Goal: Information Seeking & Learning: Understand process/instructions

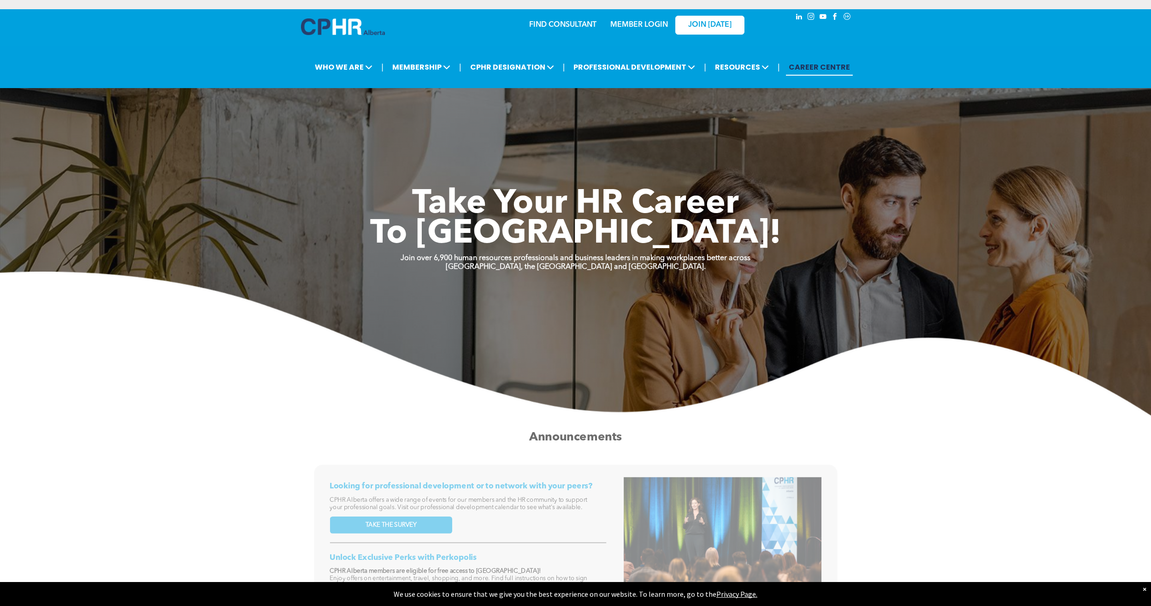
click at [635, 25] on link "MEMBER LOGIN" at bounding box center [639, 24] width 58 height 7
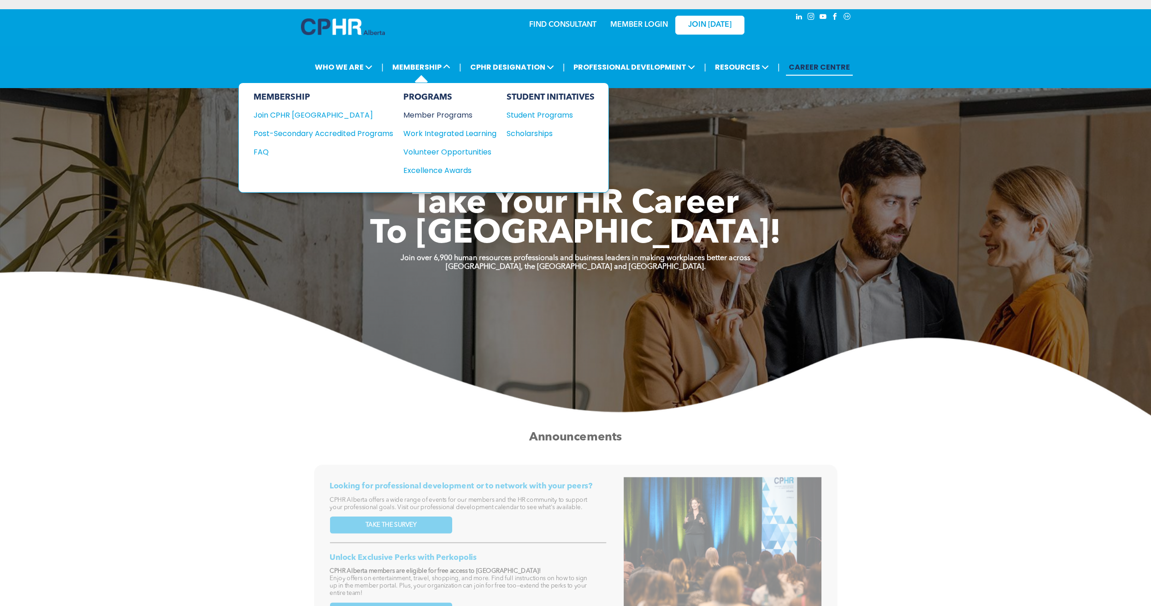
click at [448, 113] on div "Member Programs" at bounding box center [445, 115] width 84 height 12
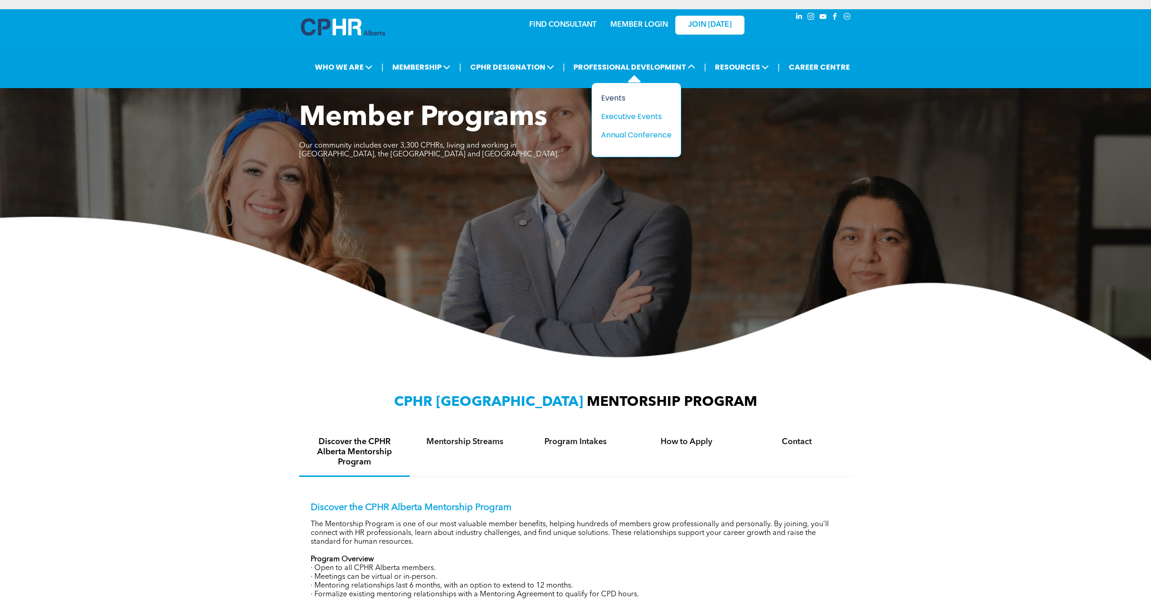
click at [612, 94] on div "Events" at bounding box center [633, 98] width 64 height 12
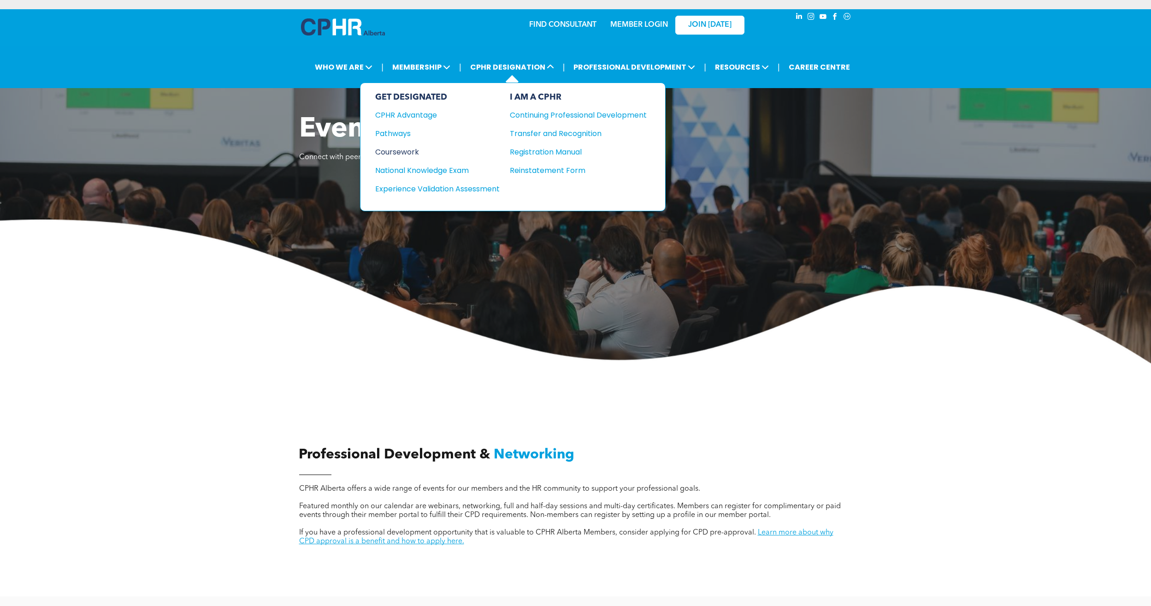
click at [402, 151] on div "Coursework" at bounding box center [431, 152] width 112 height 12
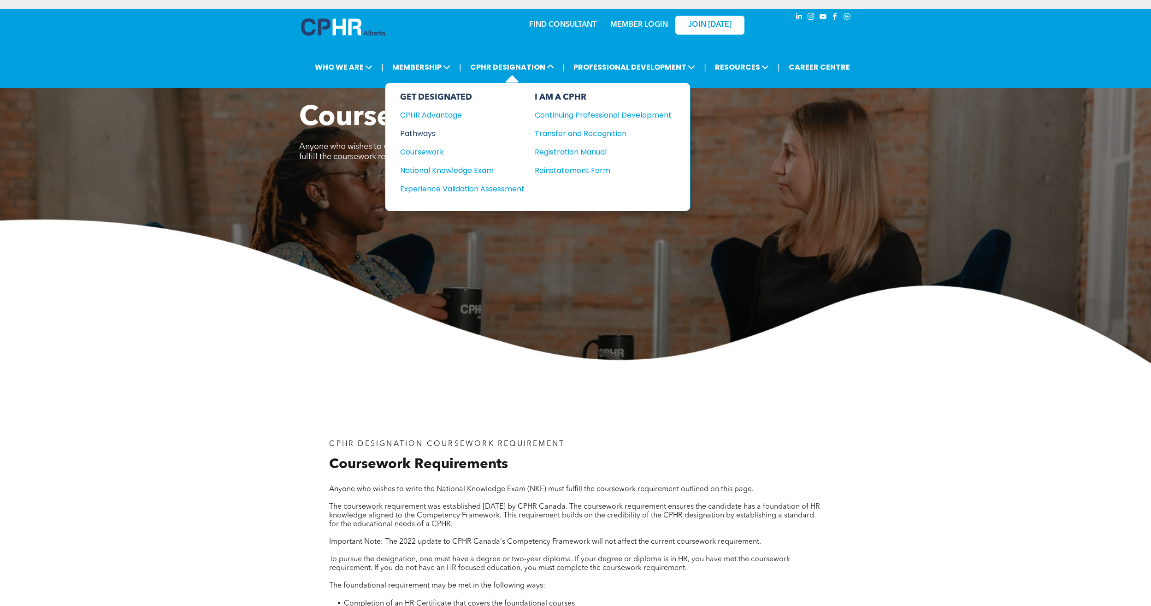
click at [424, 136] on div "Pathways" at bounding box center [456, 134] width 112 height 12
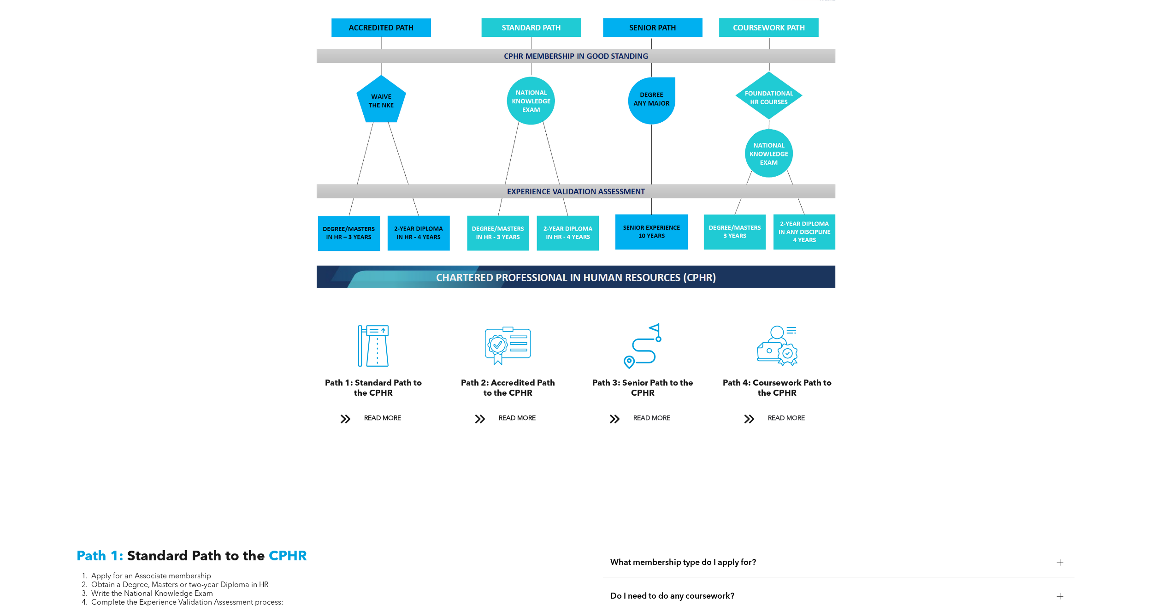
scroll to position [922, 0]
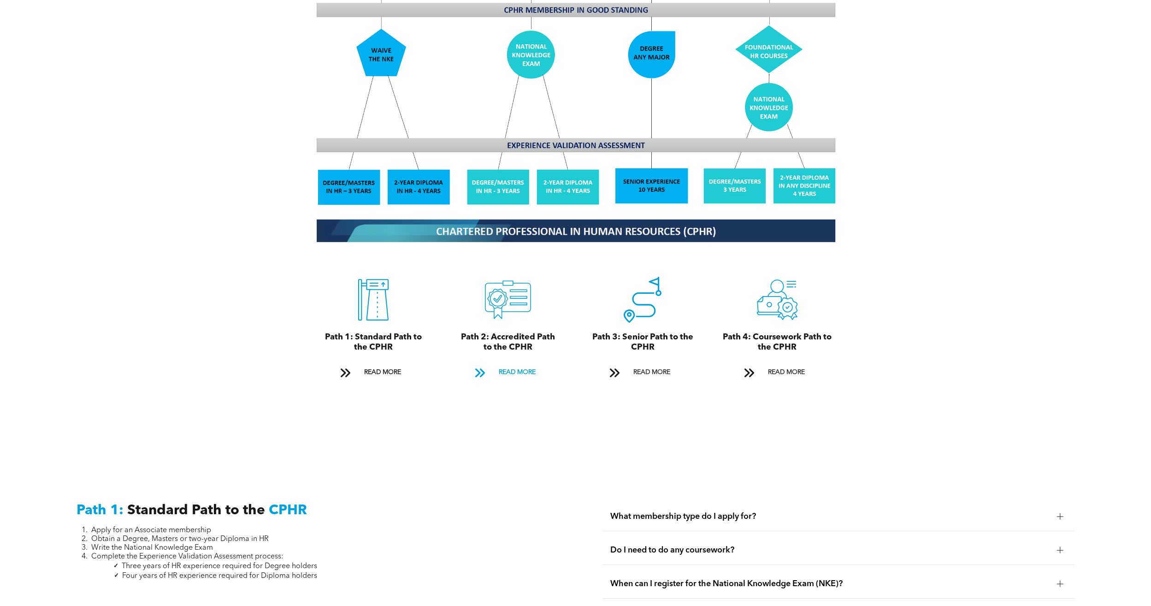
click at [513, 364] on span "READ MORE" at bounding box center [516, 372] width 43 height 17
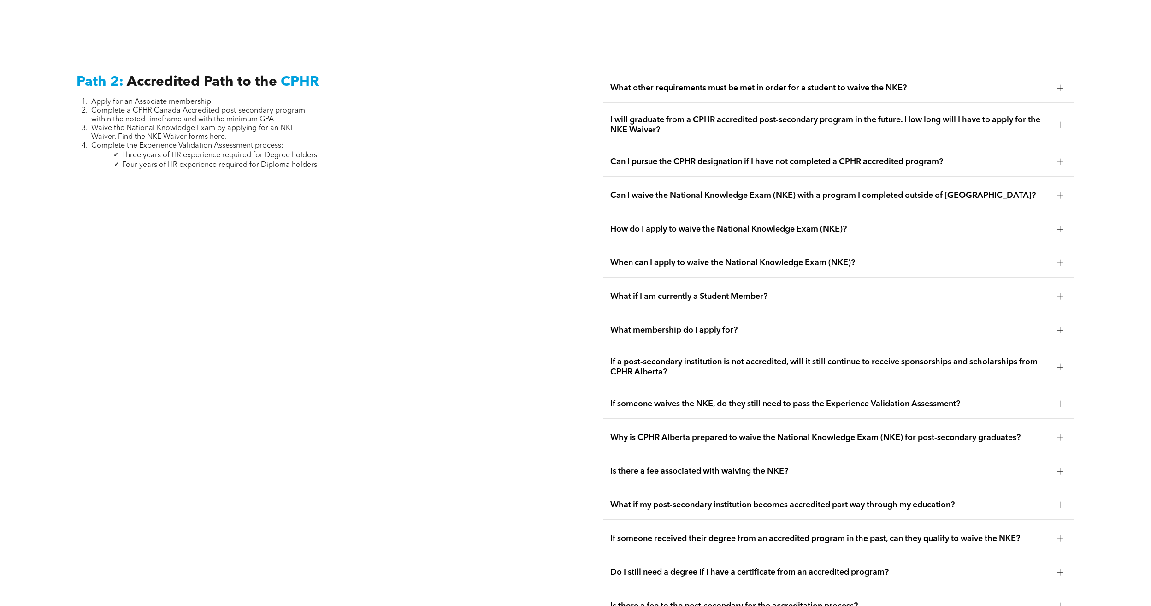
scroll to position [1596, 0]
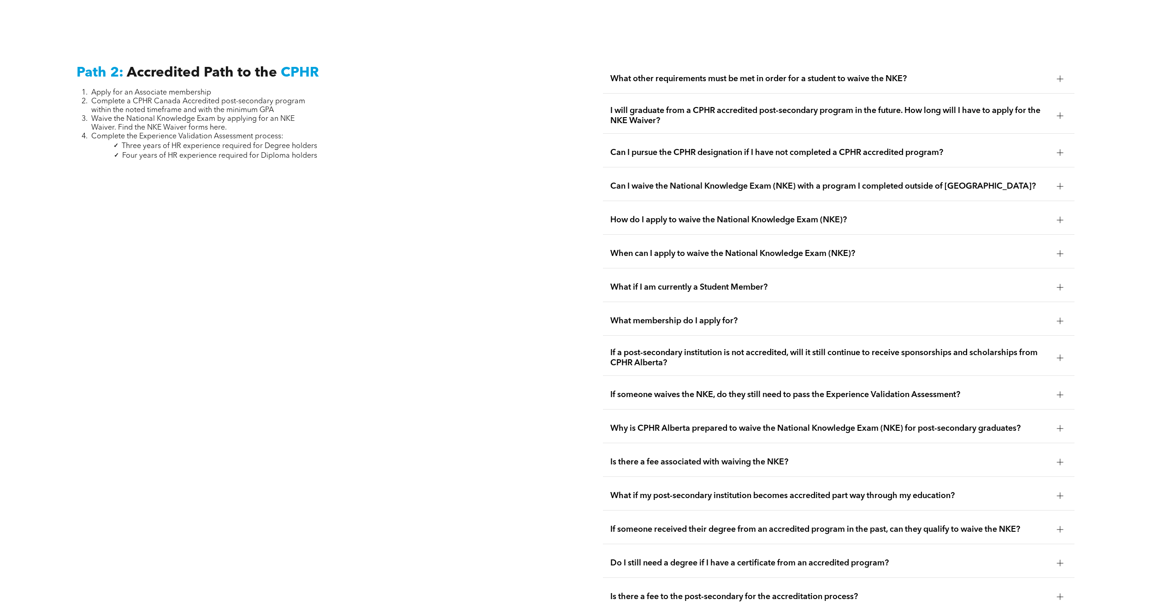
click at [706, 73] on div "What other requirements must be met in order for a student to waive the NKE?" at bounding box center [839, 79] width 472 height 29
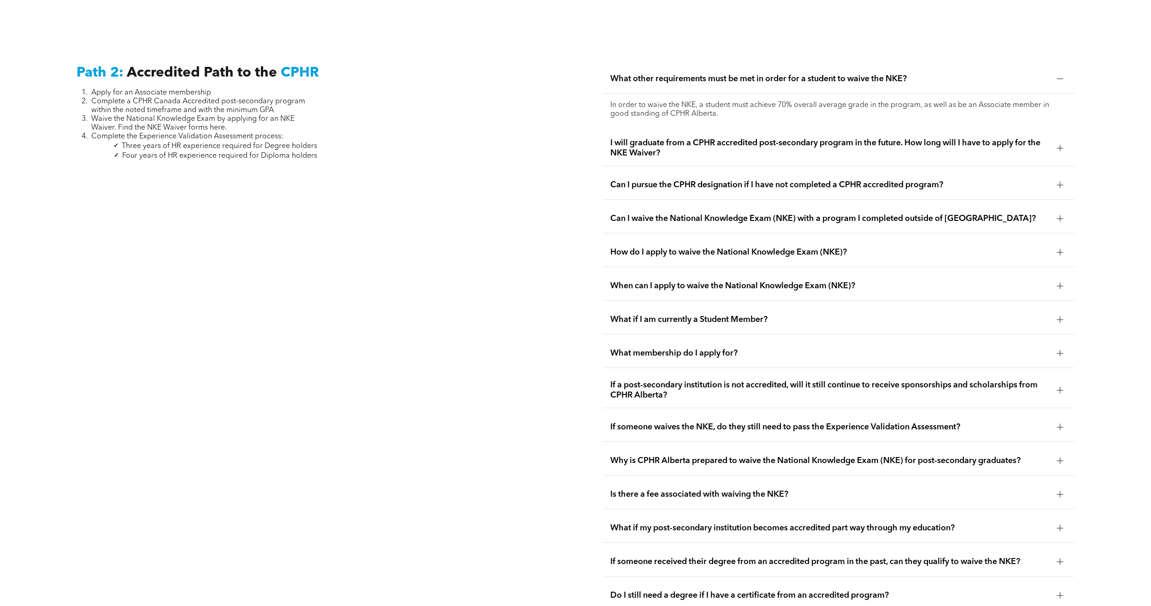
click at [693, 138] on span "I will graduate from a CPHR accredited post-secondary program in the future. Ho…" at bounding box center [829, 148] width 439 height 20
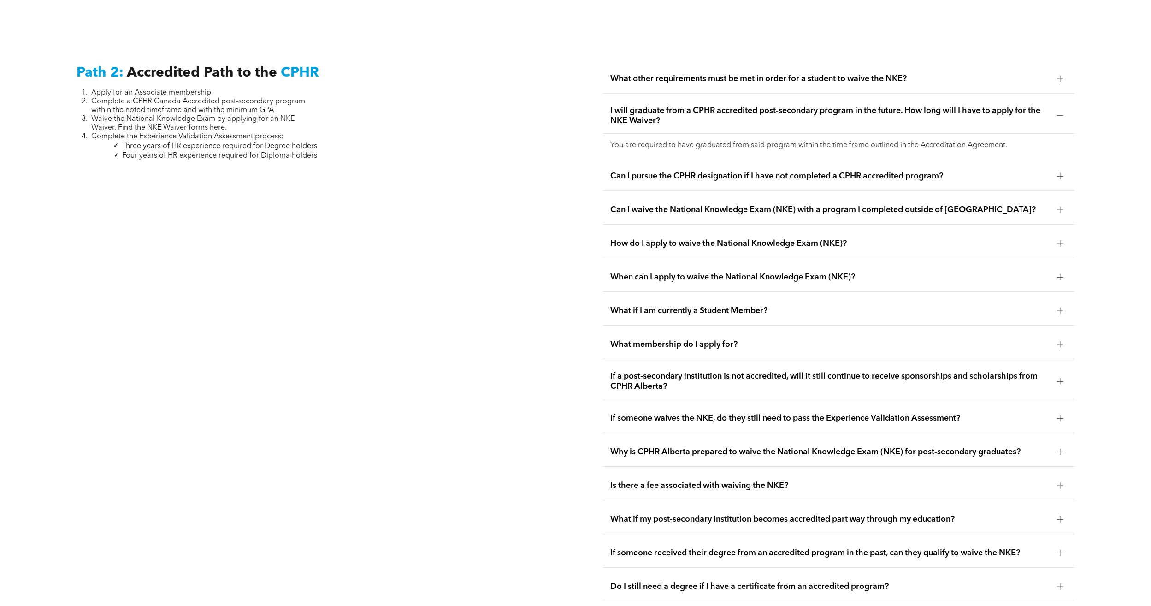
click at [755, 74] on span "What other requirements must be met in order for a student to waive the NKE?" at bounding box center [829, 79] width 439 height 10
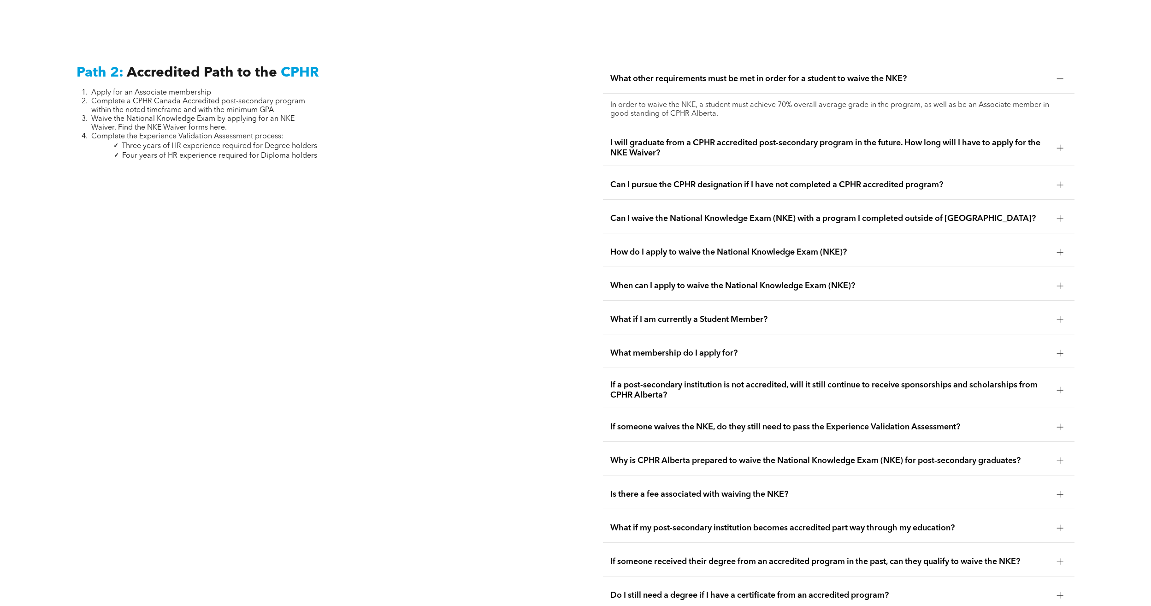
click at [756, 138] on span "I will graduate from a CPHR accredited post-secondary program in the future. Ho…" at bounding box center [829, 148] width 439 height 20
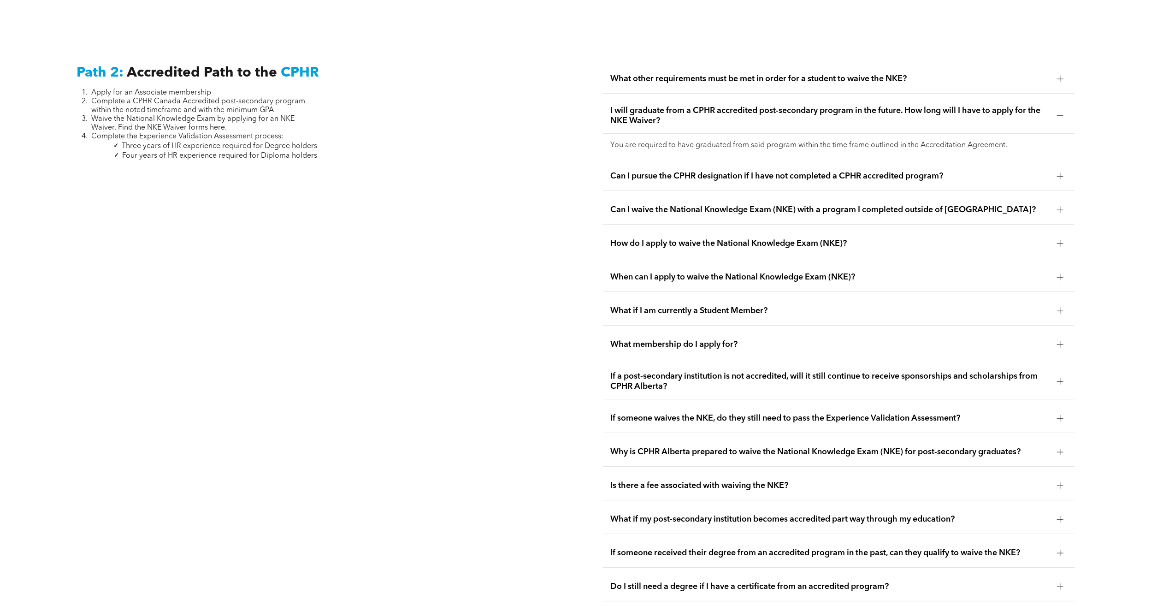
click at [862, 171] on span "Can I pursue the CPHR designation if I have not completed a CPHR accredited pro…" at bounding box center [829, 176] width 439 height 10
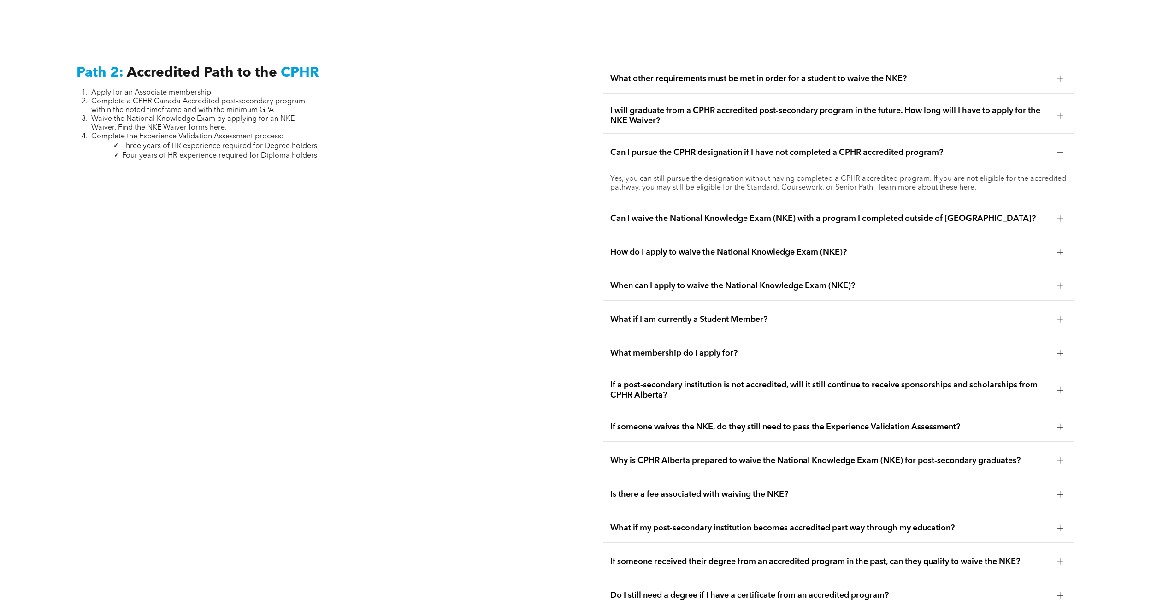
click at [793, 213] on span "Can I waive the National Knowledge Exam (NKE) with a program I completed outsid…" at bounding box center [829, 218] width 439 height 10
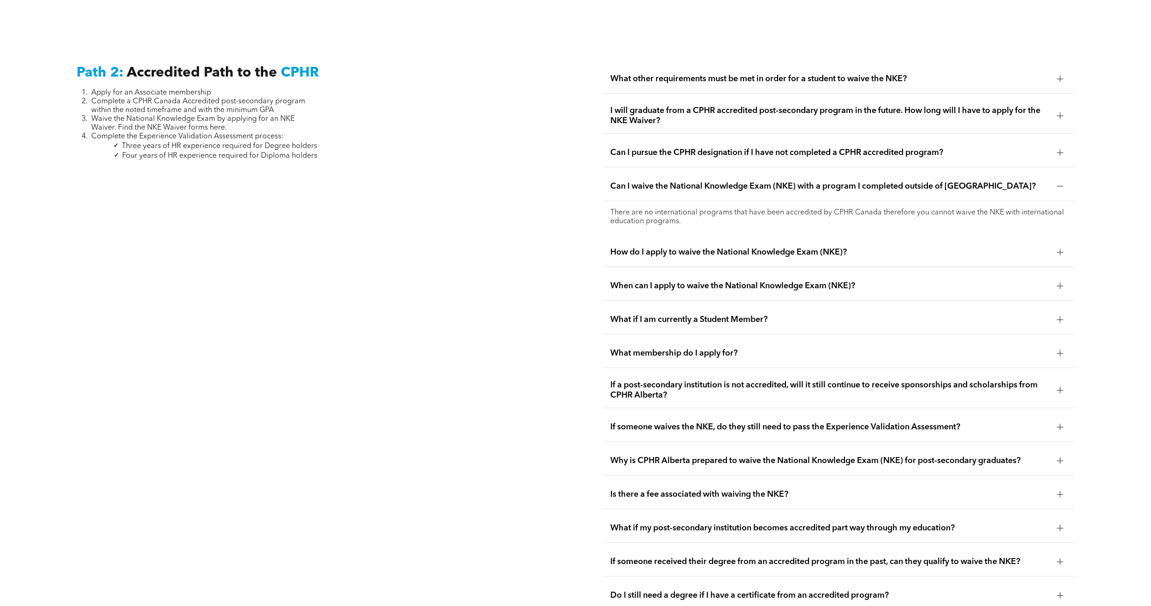
click at [789, 247] on span "How do I apply to waive the National Knowledge Exam (NKE)?" at bounding box center [829, 252] width 439 height 10
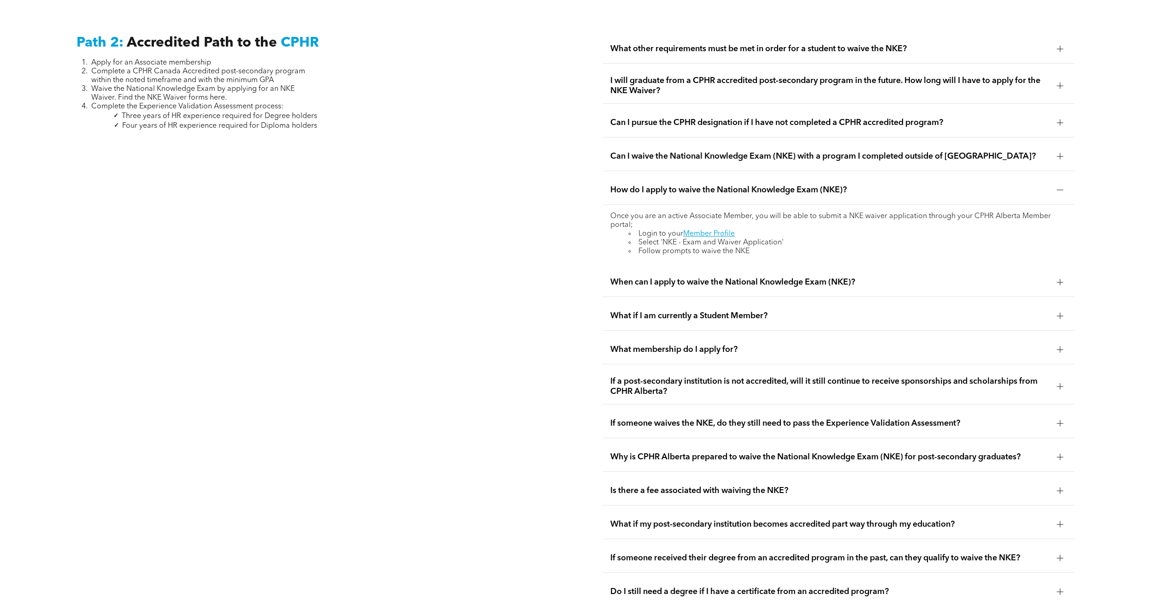
scroll to position [1642, 0]
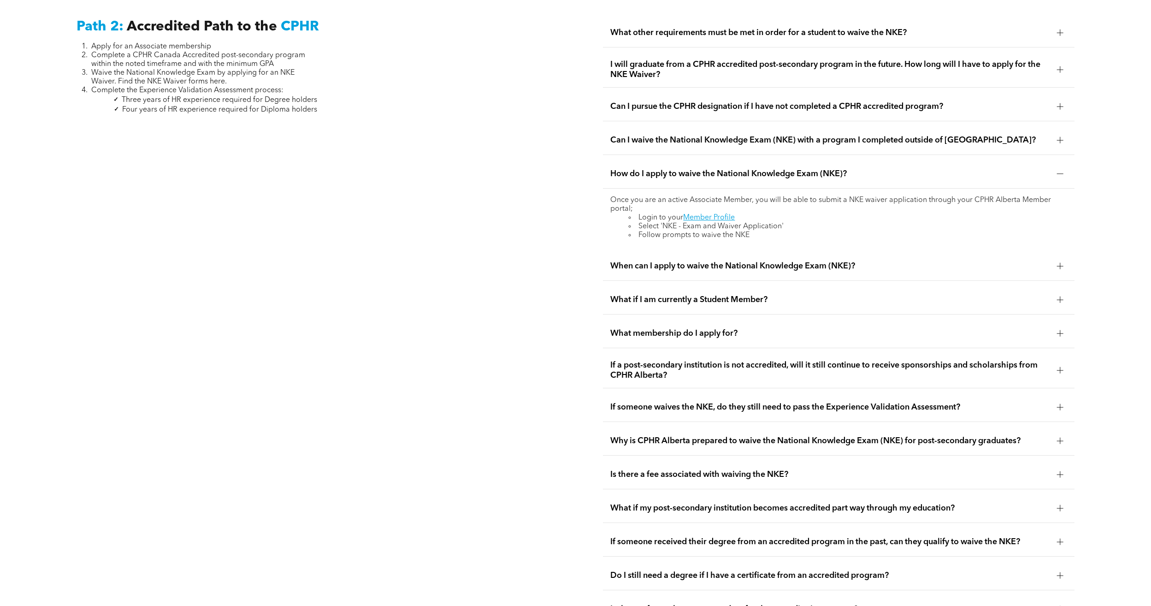
click at [782, 261] on span "When can I apply to waive the National Knowledge Exam (NKE)?" at bounding box center [829, 266] width 439 height 10
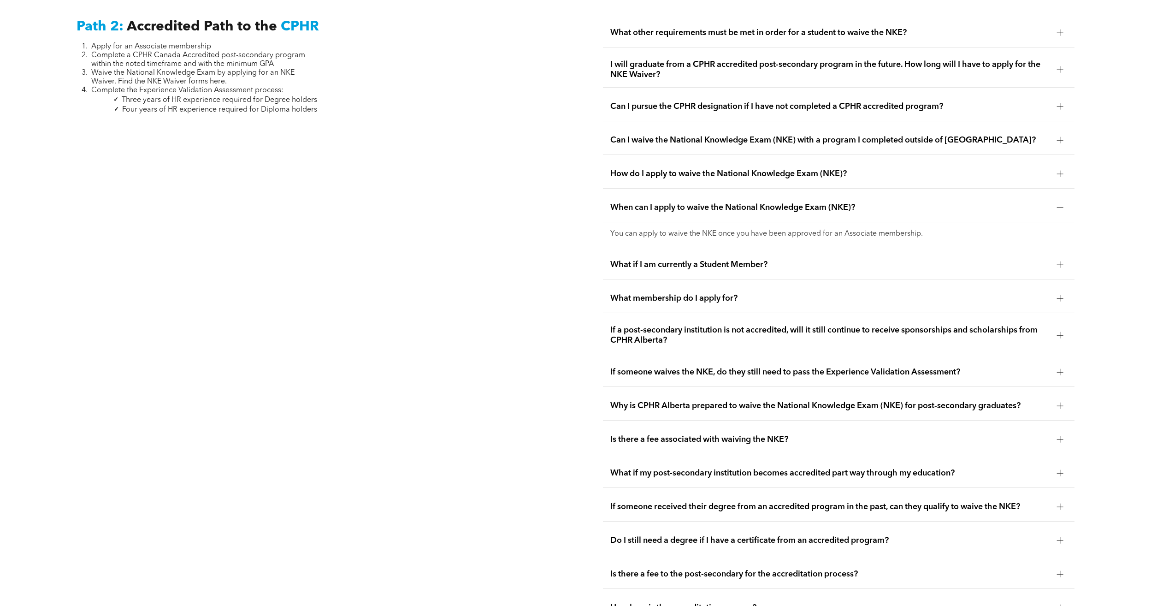
click at [749, 260] on span "What if I am currently a Student Member?" at bounding box center [829, 265] width 439 height 10
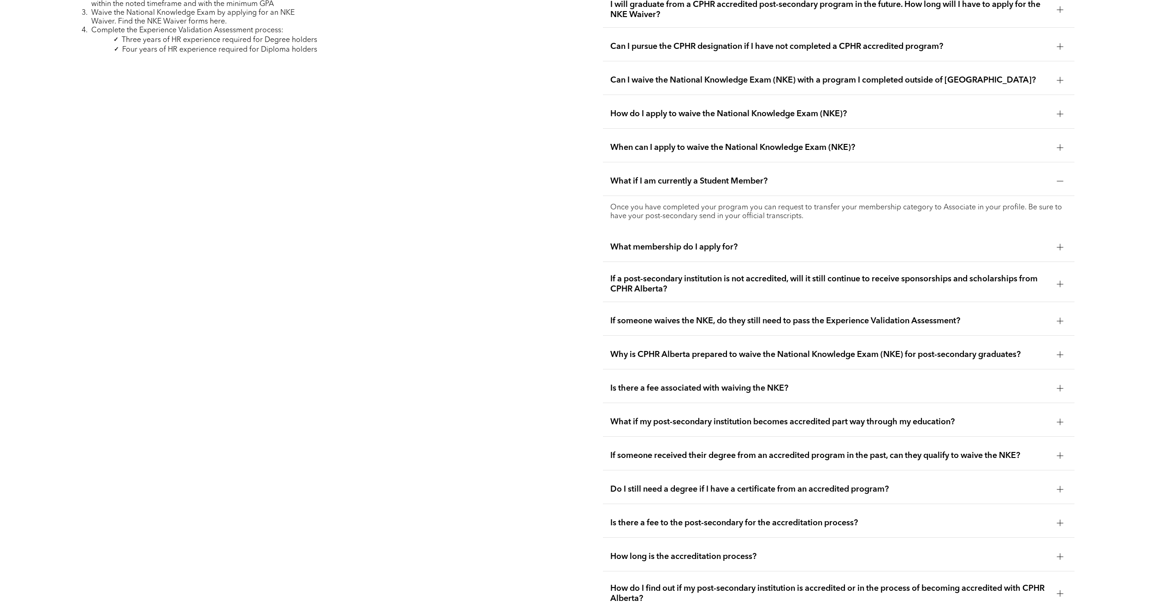
scroll to position [1734, 0]
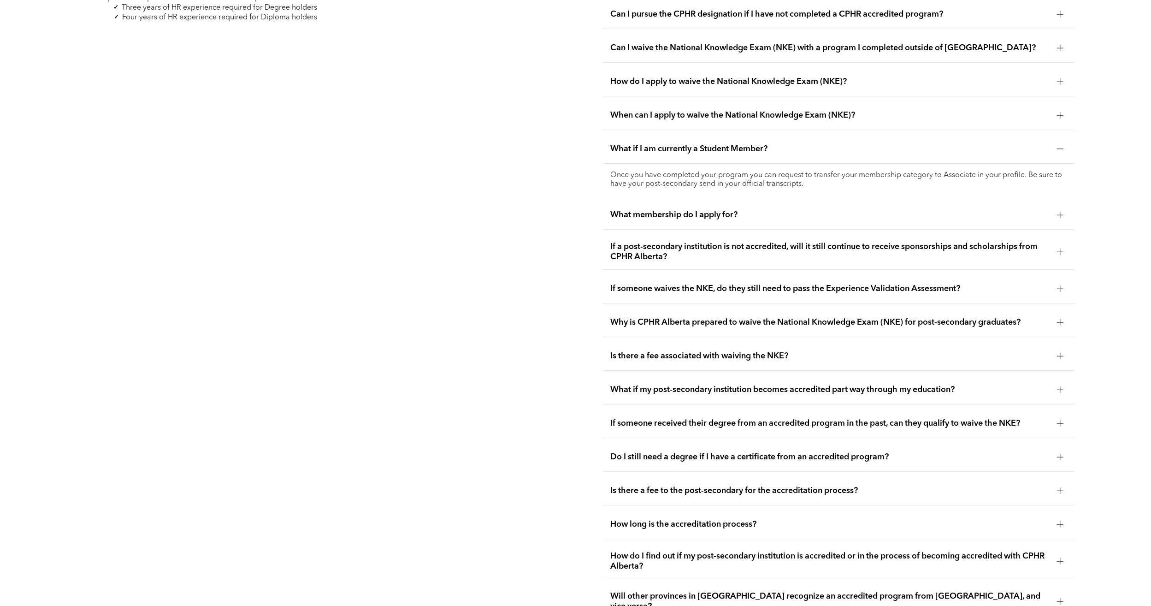
click at [766, 283] on span "If someone waives the NKE, do they still need to pass the Experience Validation…" at bounding box center [829, 288] width 439 height 10
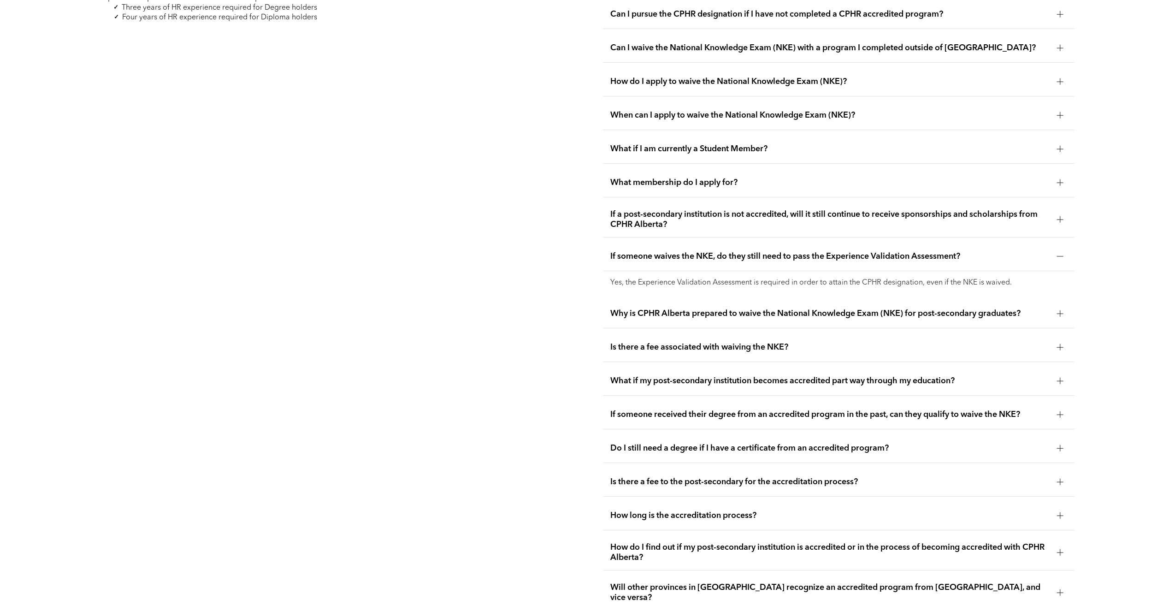
click at [780, 308] on span "Why is CPHR Alberta prepared to waive the National Knowledge Exam (NKE) for pos…" at bounding box center [829, 313] width 439 height 10
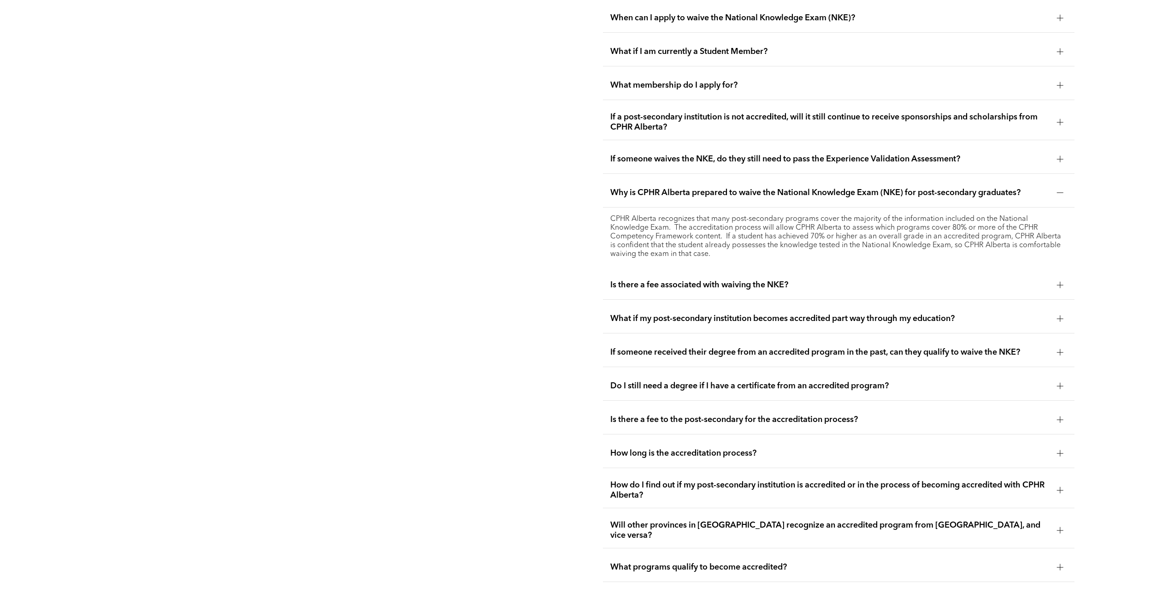
scroll to position [1919, 0]
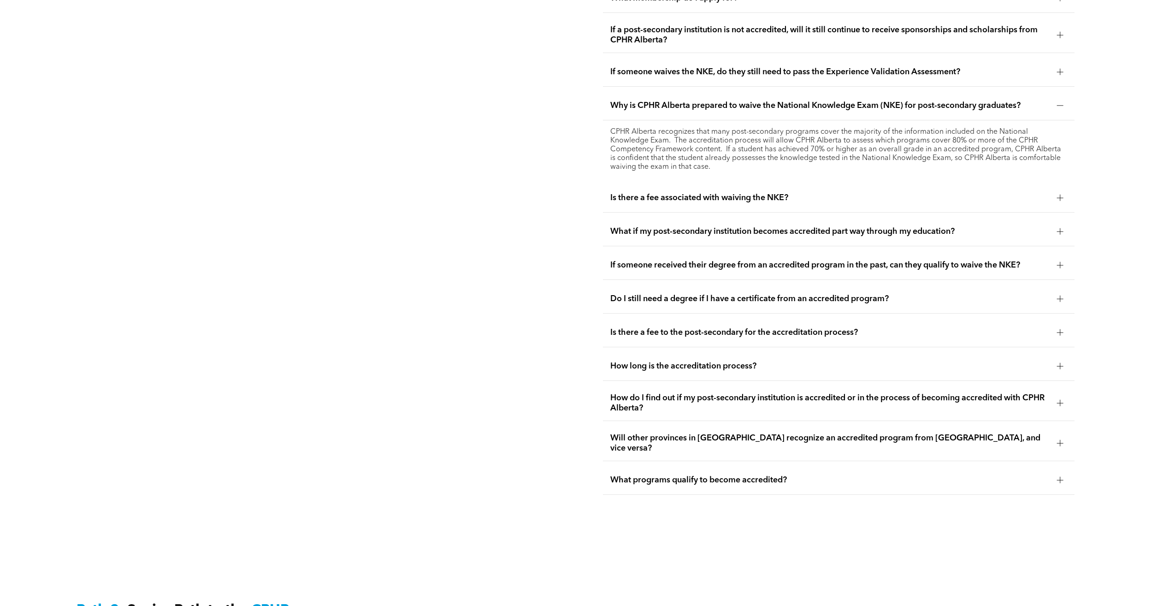
click at [797, 294] on span "Do I still need a degree if I have a certificate from an accredited program?" at bounding box center [829, 299] width 439 height 10
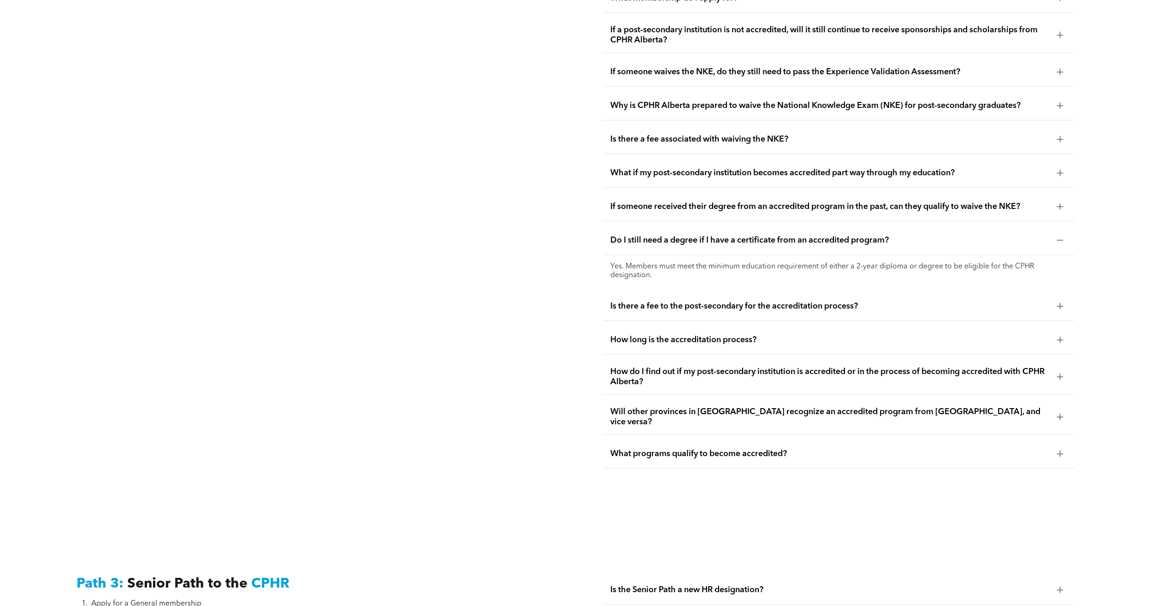
click at [798, 301] on span "Is there a fee to the post-secondary for the accreditation process?" at bounding box center [829, 306] width 439 height 10
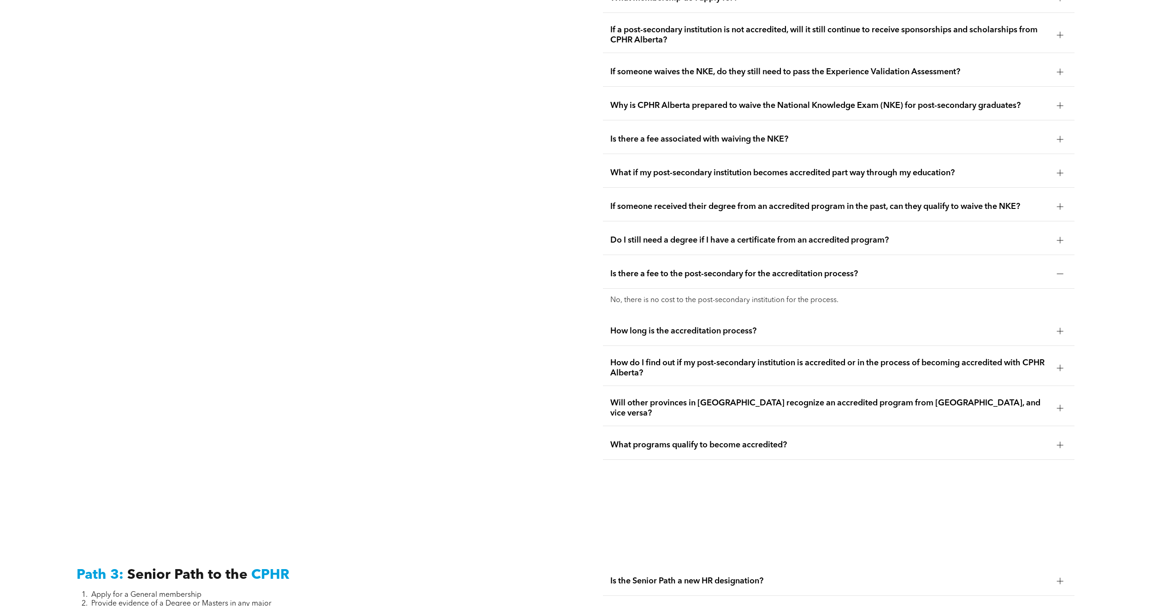
click at [815, 358] on span "How do I find out if my post-secondary institution is accredited or in the proc…" at bounding box center [829, 368] width 439 height 20
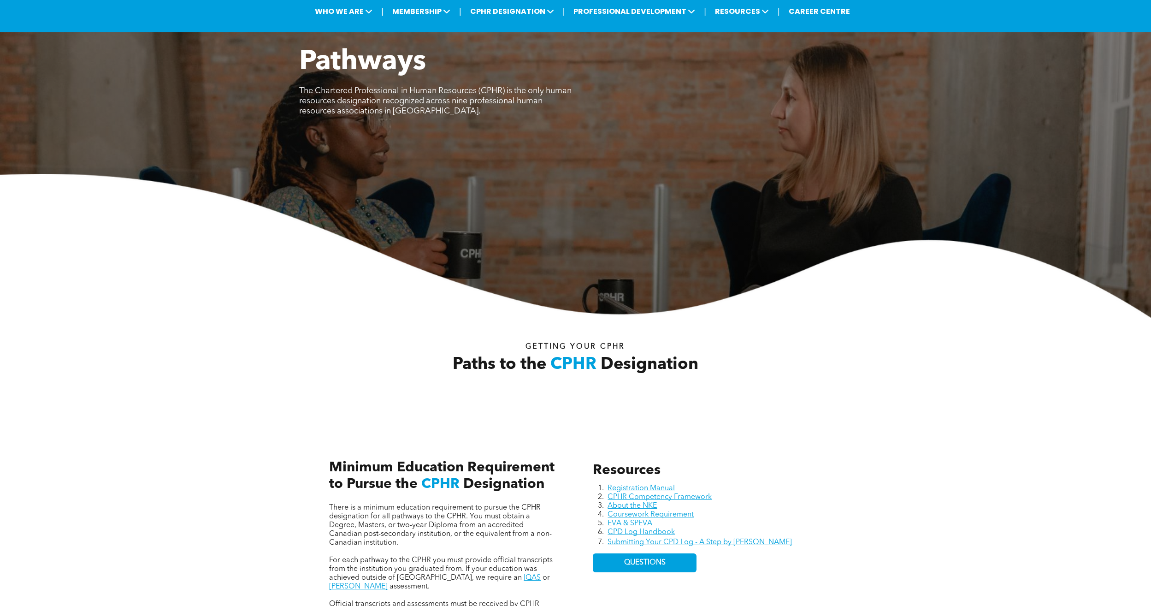
scroll to position [0, 0]
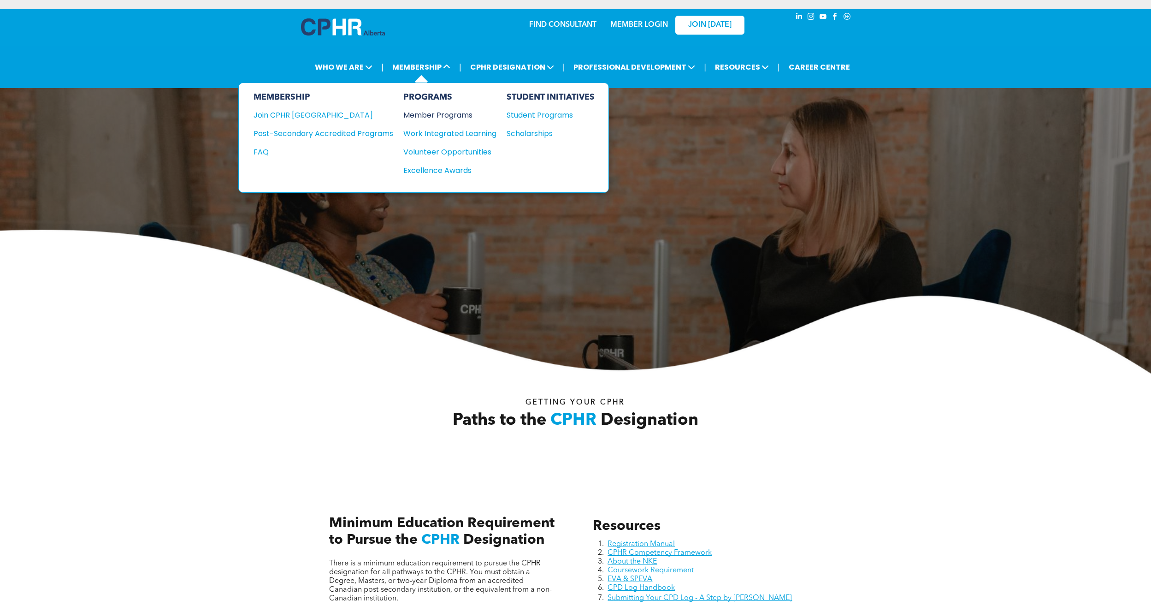
click at [447, 113] on div "Member Programs" at bounding box center [445, 115] width 84 height 12
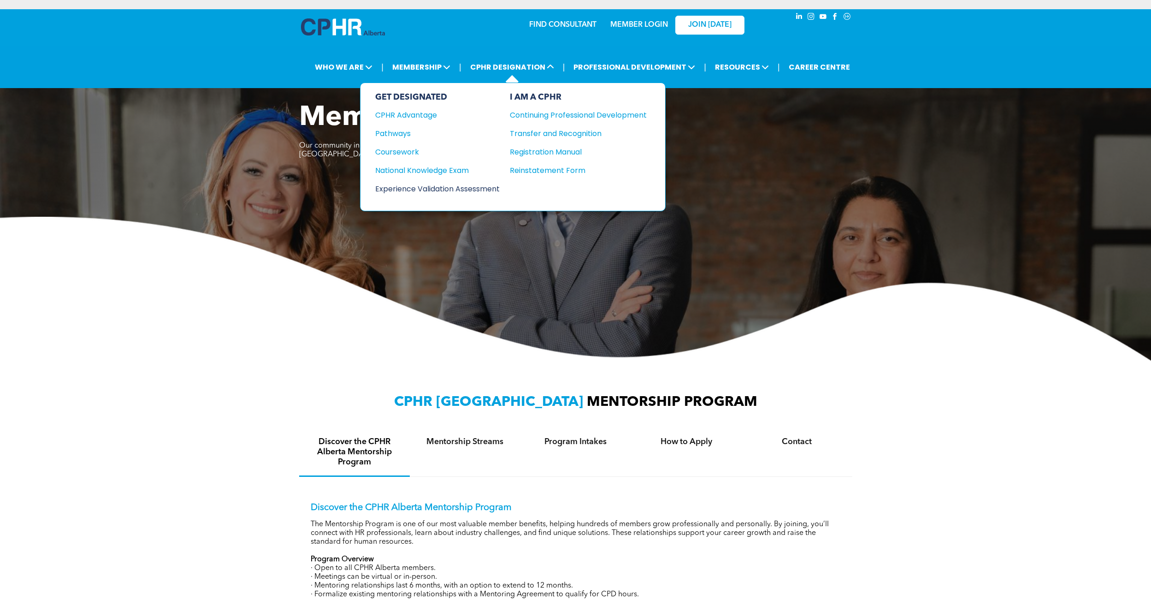
click at [415, 188] on div "Experience Validation Assessment" at bounding box center [431, 189] width 112 height 12
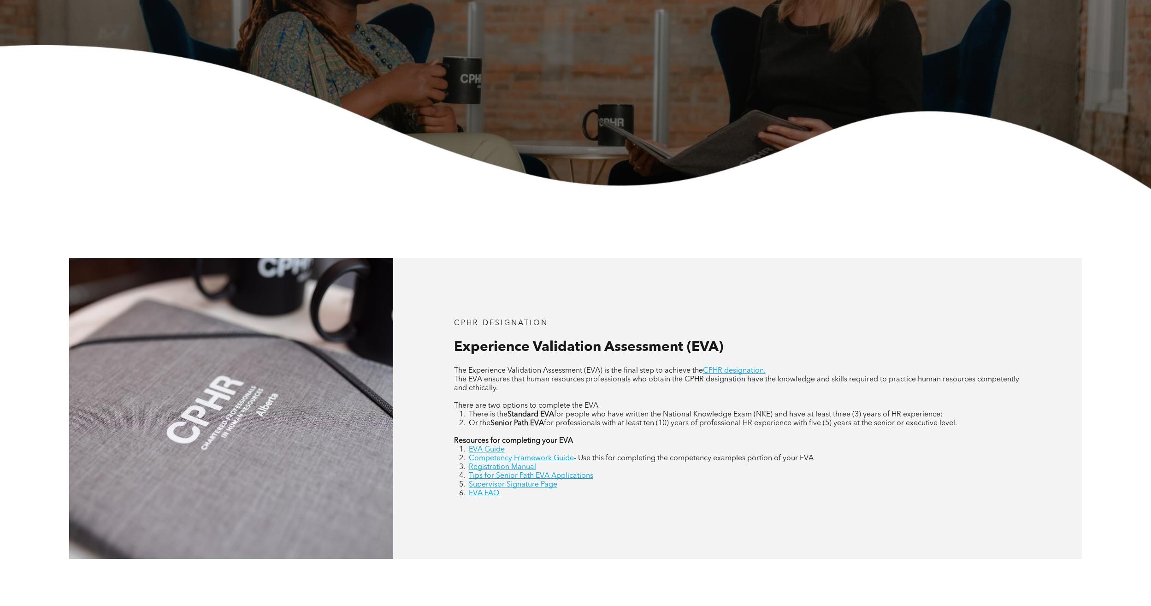
scroll to position [461, 0]
